Goal: Information Seeking & Learning: Learn about a topic

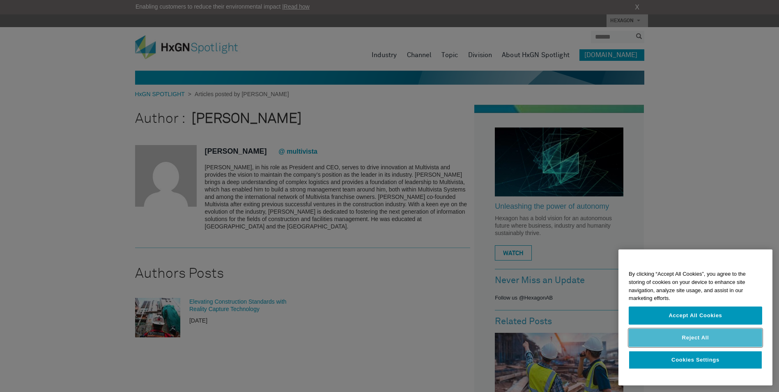
click at [682, 343] on button "Reject All" at bounding box center [695, 338] width 133 height 18
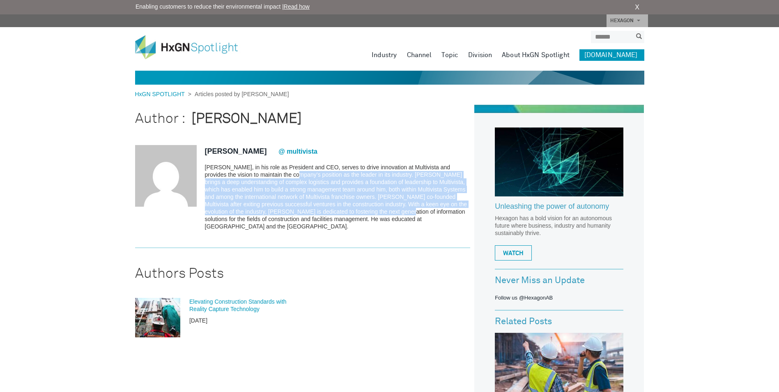
drag, startPoint x: 269, startPoint y: 171, endPoint x: 364, endPoint y: 208, distance: 102.0
click at [364, 208] on p "Luis Pascual, in his role as President and CEO, serves to drive innovation at M…" at bounding box center [338, 196] width 266 height 67
drag, startPoint x: 379, startPoint y: 209, endPoint x: 258, endPoint y: 183, distance: 123.9
click at [258, 183] on p "Luis Pascual, in his role as President and CEO, serves to drive innovation at M…" at bounding box center [338, 196] width 266 height 67
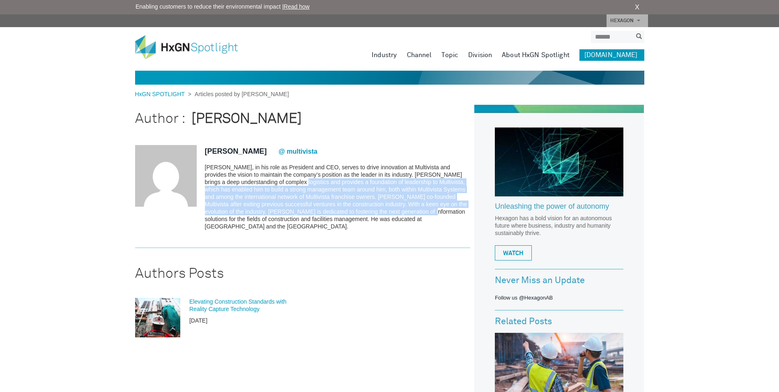
click at [258, 183] on p "Luis Pascual, in his role as President and CEO, serves to drive innovation at M…" at bounding box center [338, 196] width 266 height 67
drag, startPoint x: 253, startPoint y: 181, endPoint x: 380, endPoint y: 214, distance: 131.5
click at [380, 214] on p "Luis Pascual, in his role as President and CEO, serves to drive innovation at M…" at bounding box center [338, 196] width 266 height 67
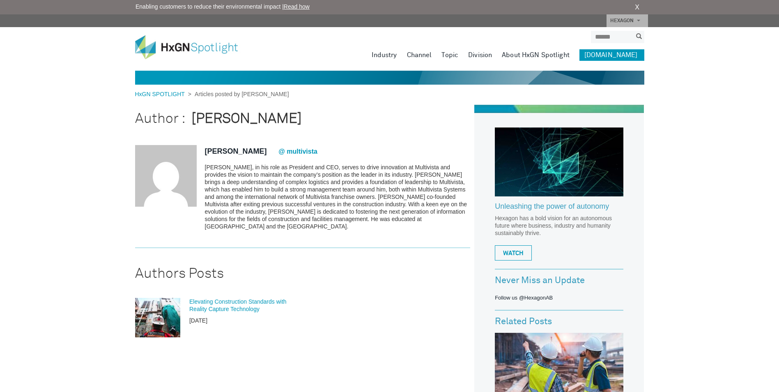
click at [381, 214] on p "Luis Pascual, in his role as President and CEO, serves to drive innovation at M…" at bounding box center [338, 196] width 266 height 67
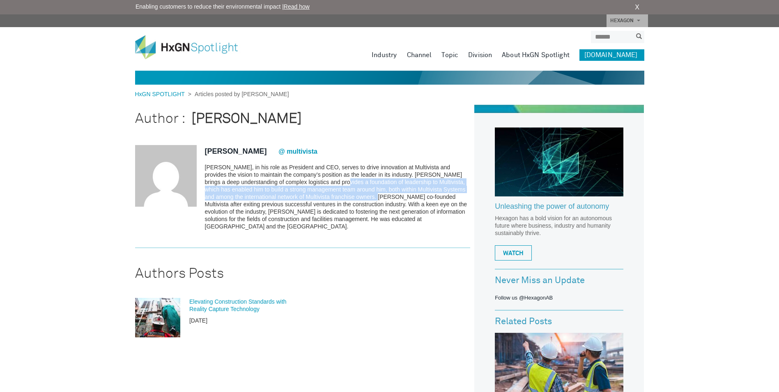
drag, startPoint x: 300, startPoint y: 178, endPoint x: 364, endPoint y: 197, distance: 66.8
click at [364, 197] on p "Luis Pascual, in his role as President and CEO, serves to drive innovation at M…" at bounding box center [338, 196] width 266 height 67
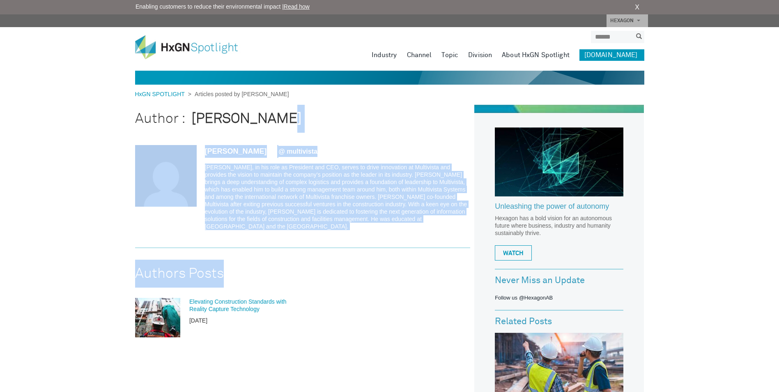
drag, startPoint x: 346, startPoint y: 109, endPoint x: 456, endPoint y: 276, distance: 200.0
click at [456, 276] on div "Author : Luis Pascual Luis Pascual @ multivista Authors Posts Elevating Constru…" at bounding box center [305, 226] width 340 height 242
drag, startPoint x: 456, startPoint y: 276, endPoint x: 410, endPoint y: 281, distance: 46.6
click at [410, 281] on h2 "Authors Posts" at bounding box center [303, 274] width 336 height 28
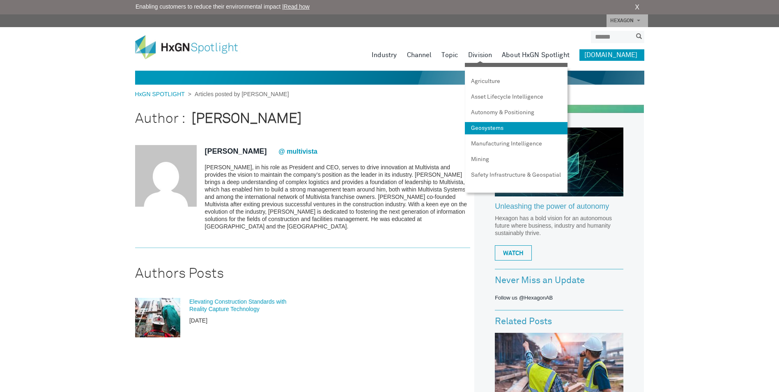
click at [500, 125] on link "Geosystems" at bounding box center [516, 128] width 103 height 12
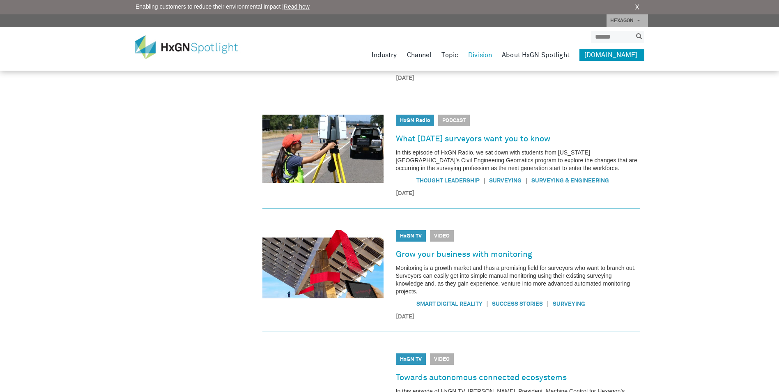
scroll to position [246, 0]
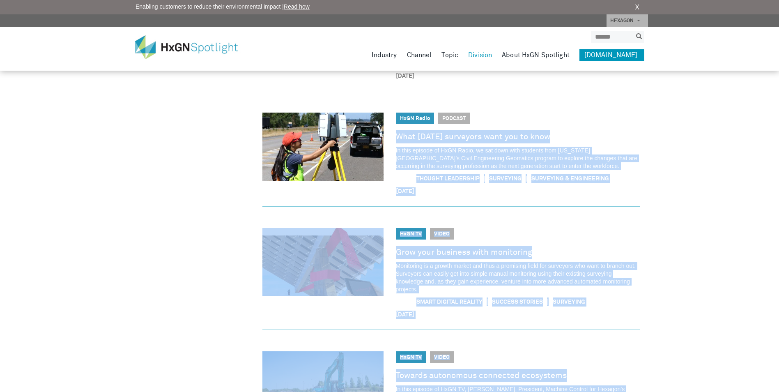
drag, startPoint x: 537, startPoint y: 130, endPoint x: 470, endPoint y: 96, distance: 74.9
click at [470, 96] on div "HxGN SPOTLIGHT > Geosystems Sort by options below: Topic Acquisitions (33) Auto…" at bounding box center [389, 201] width 779 height 894
drag, startPoint x: 470, startPoint y: 96, endPoint x: 681, endPoint y: 180, distance: 227.1
click at [681, 180] on div "HxGN SPOTLIGHT > Geosystems Sort by options below: Topic Acquisitions (33) Auto…" at bounding box center [389, 201] width 779 height 894
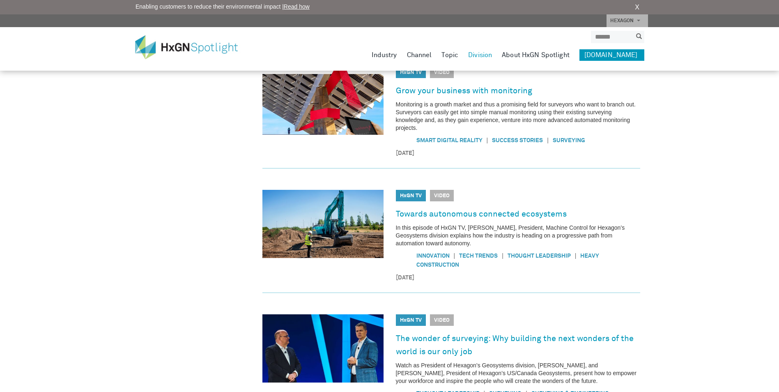
scroll to position [534, 0]
